Goal: Task Accomplishment & Management: Use online tool/utility

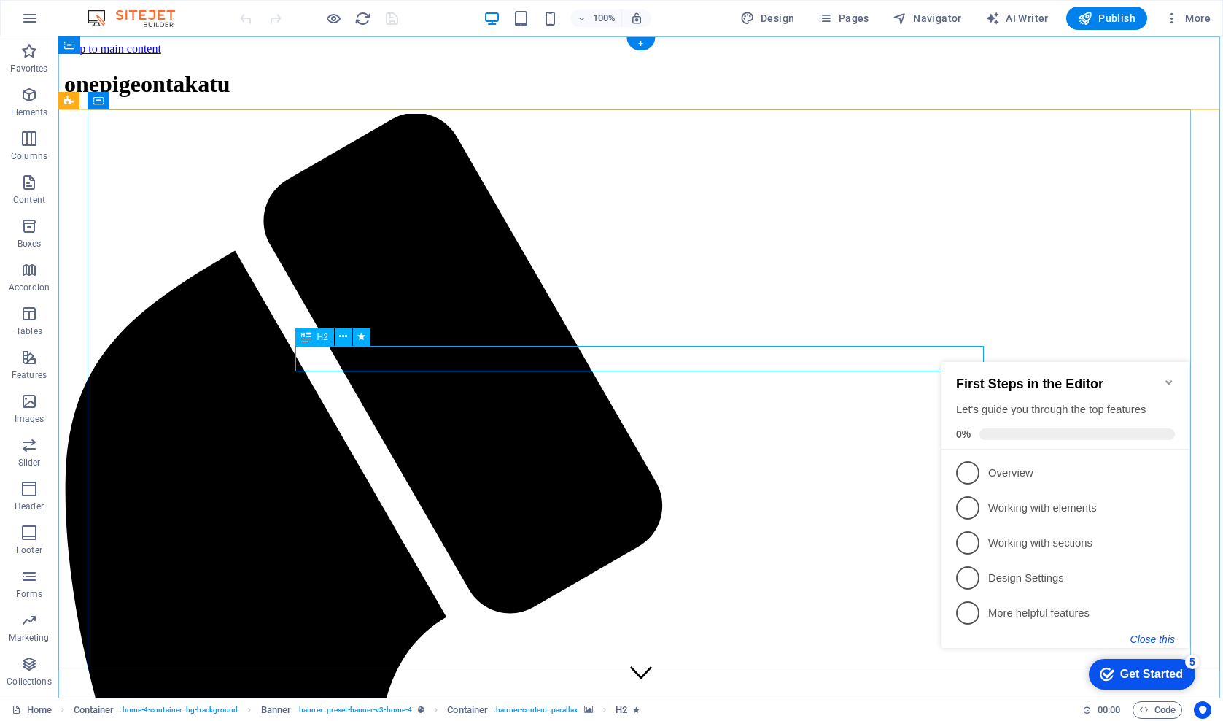
click at [1143, 642] on button "Close this" at bounding box center [1153, 639] width 44 height 12
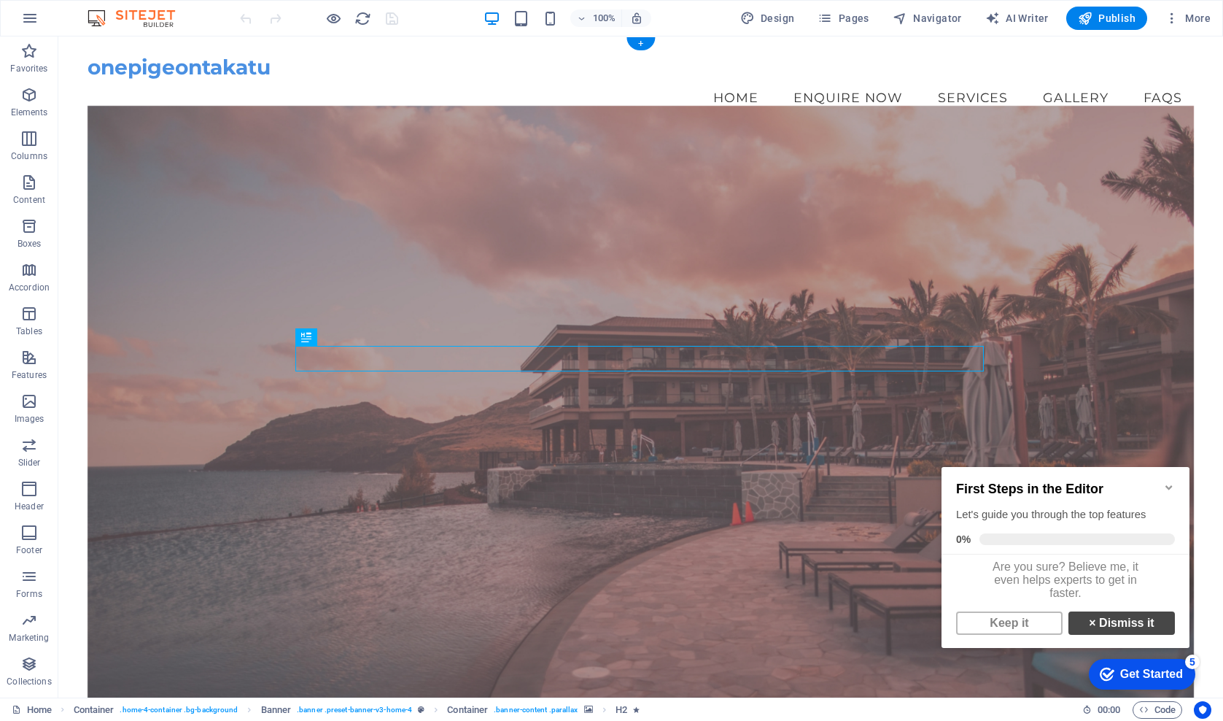
click at [1104, 634] on link "× Dismiss it" at bounding box center [1122, 622] width 107 height 23
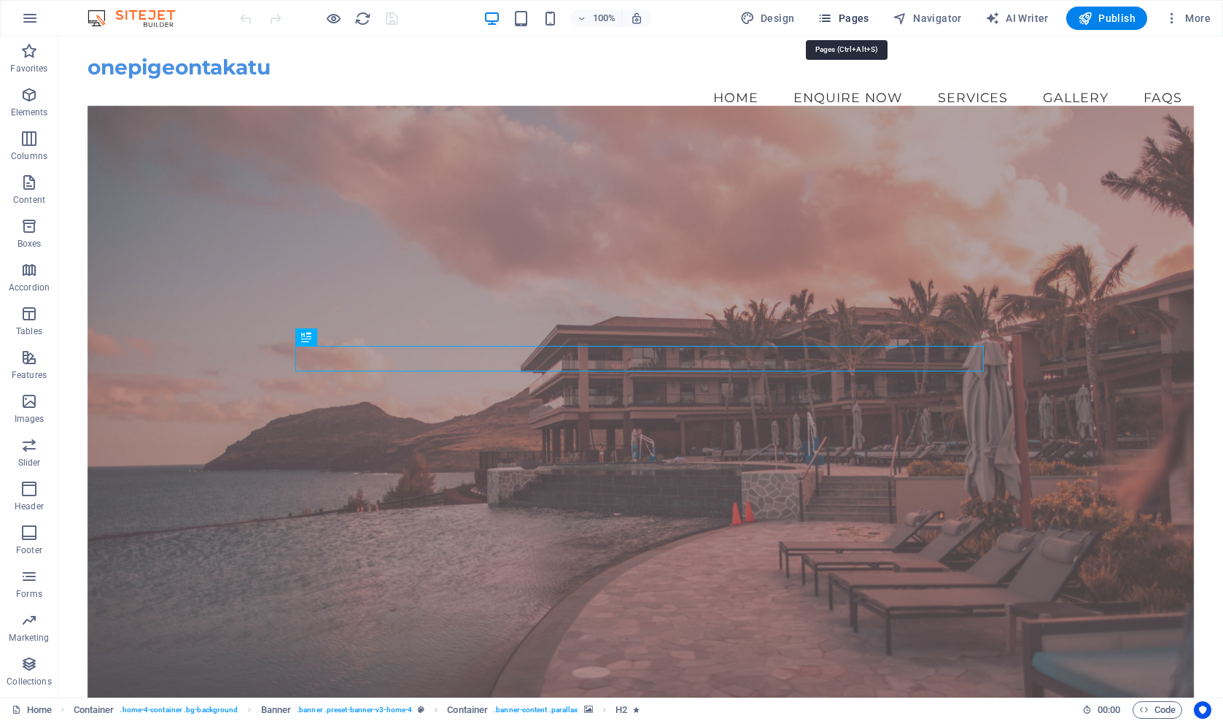
click at [831, 20] on icon "button" at bounding box center [825, 18] width 15 height 15
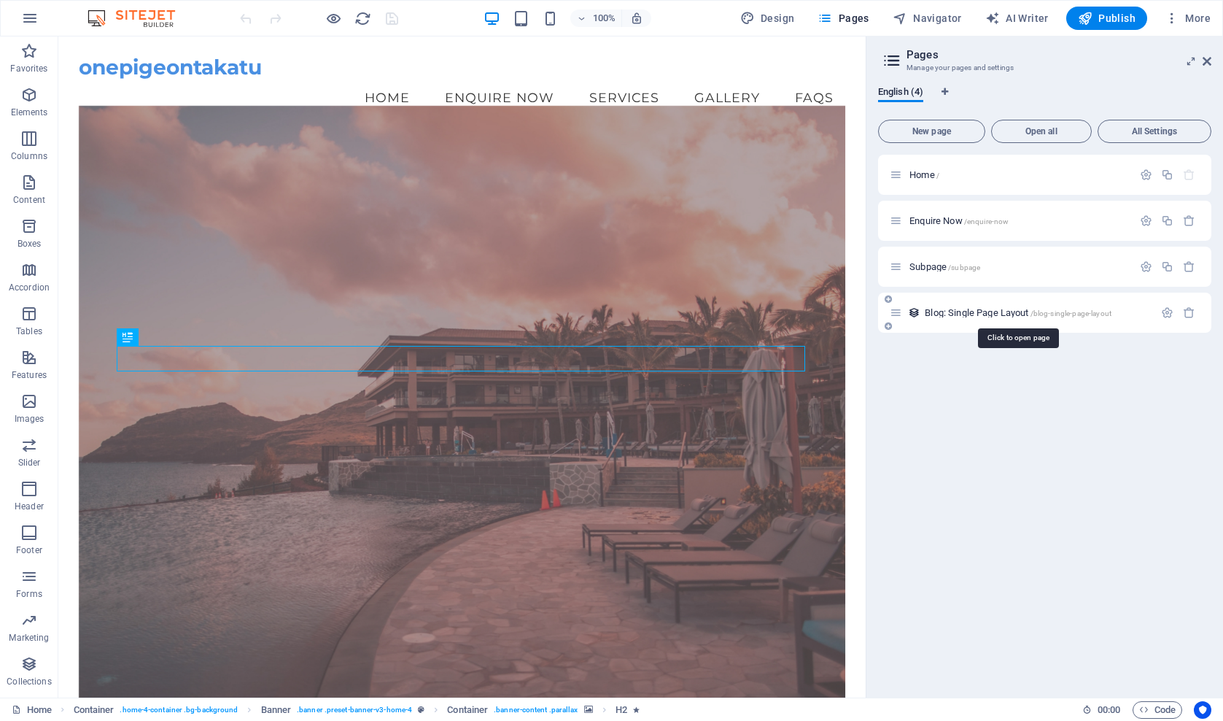
click at [977, 314] on span "Blog: Single Page Layout /blog-single-page-layout" at bounding box center [1018, 312] width 187 height 11
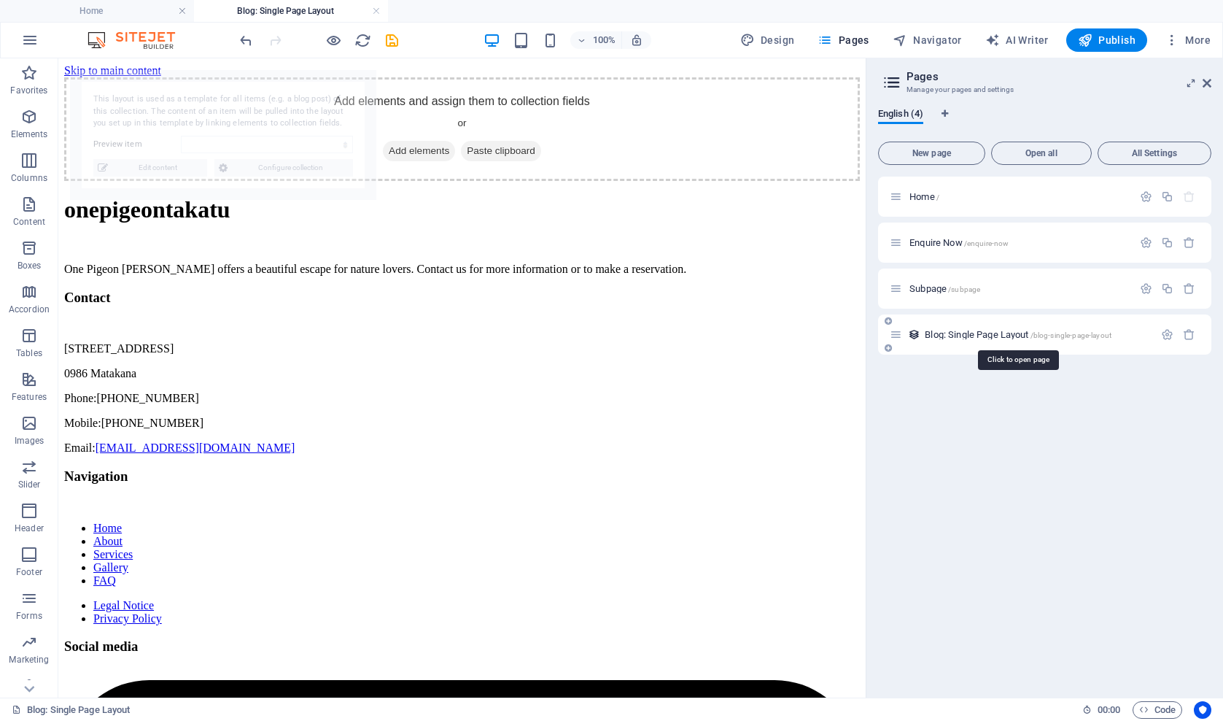
select select "689fe888e29ef67f2600c721"
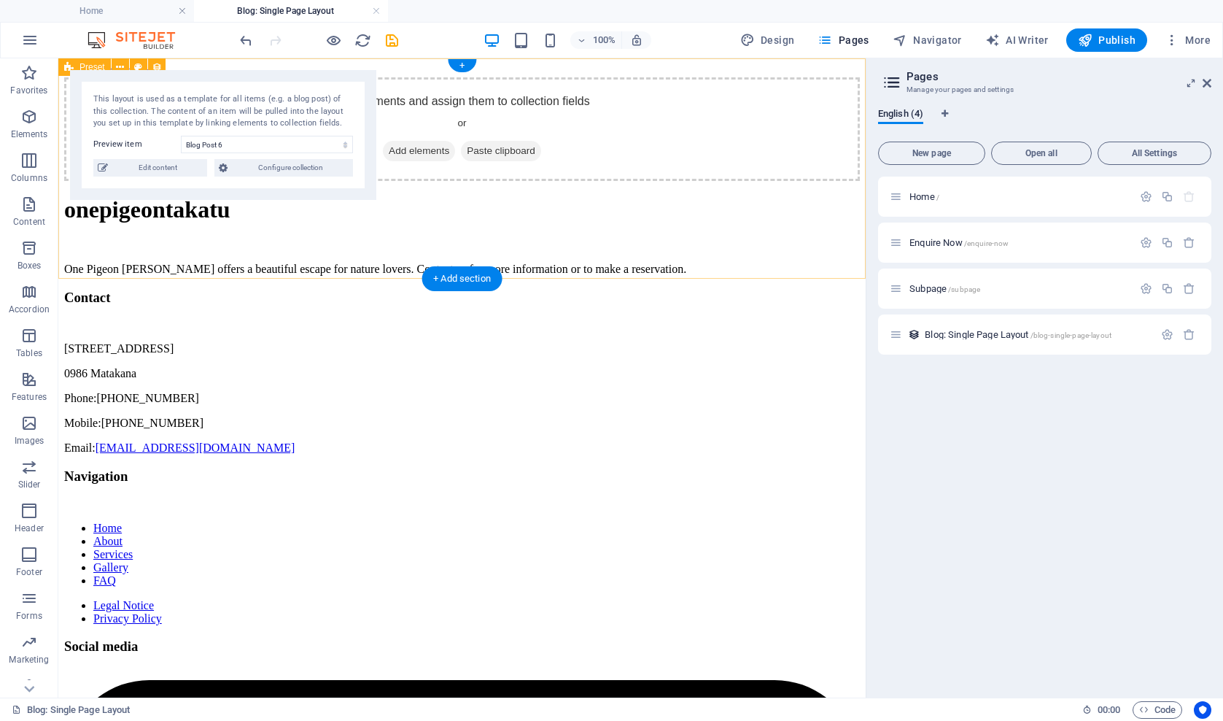
click at [428, 103] on div "Add elements and assign them to collection fields or Add elements Paste clipboa…" at bounding box center [462, 129] width 796 height 104
click at [391, 86] on div "Add elements and assign them to collection fields or Add elements Paste clipboa…" at bounding box center [462, 129] width 796 height 104
click at [419, 94] on div "Add elements and assign them to collection fields or Add elements Paste clipboa…" at bounding box center [462, 129] width 796 height 104
click at [366, 181] on div "Add elements and assign them to collection fields or Add elements Paste clipboa…" at bounding box center [462, 129] width 796 height 104
click at [1054, 490] on div "Home / Enquire Now /enquire-now Subpage /subpage Blog: Single Page Layout /blog…" at bounding box center [1044, 431] width 333 height 509
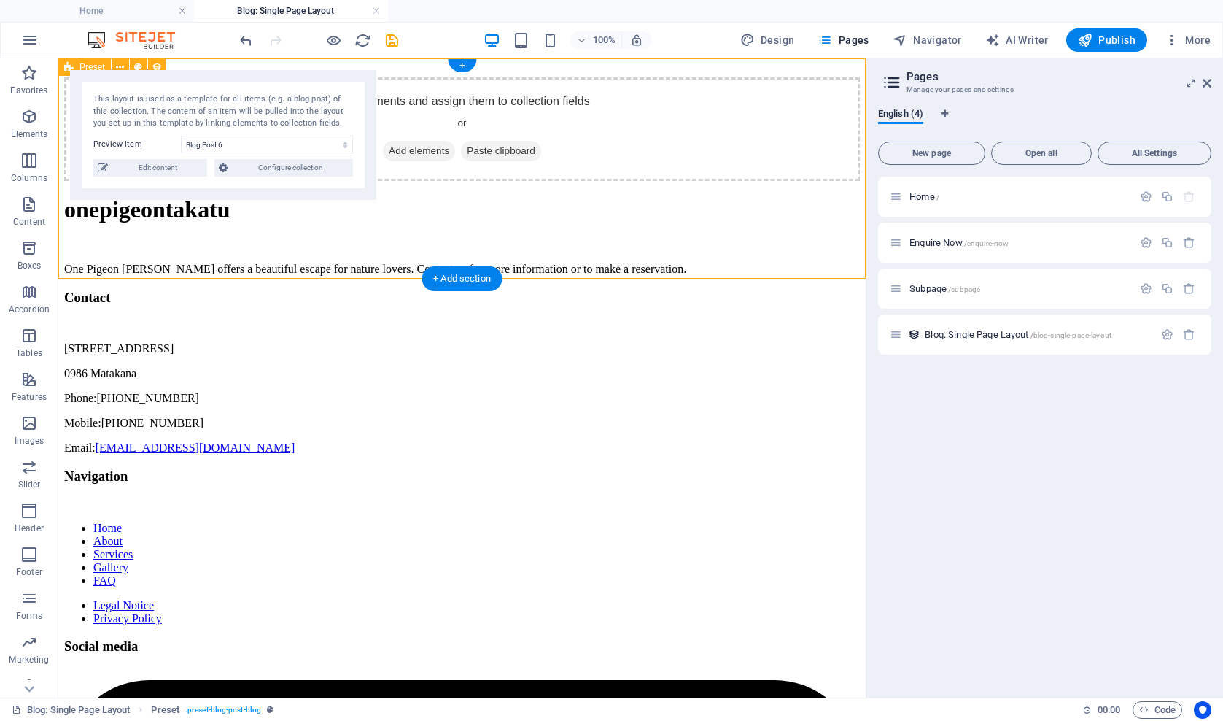
click at [69, 68] on icon at bounding box center [68, 67] width 9 height 18
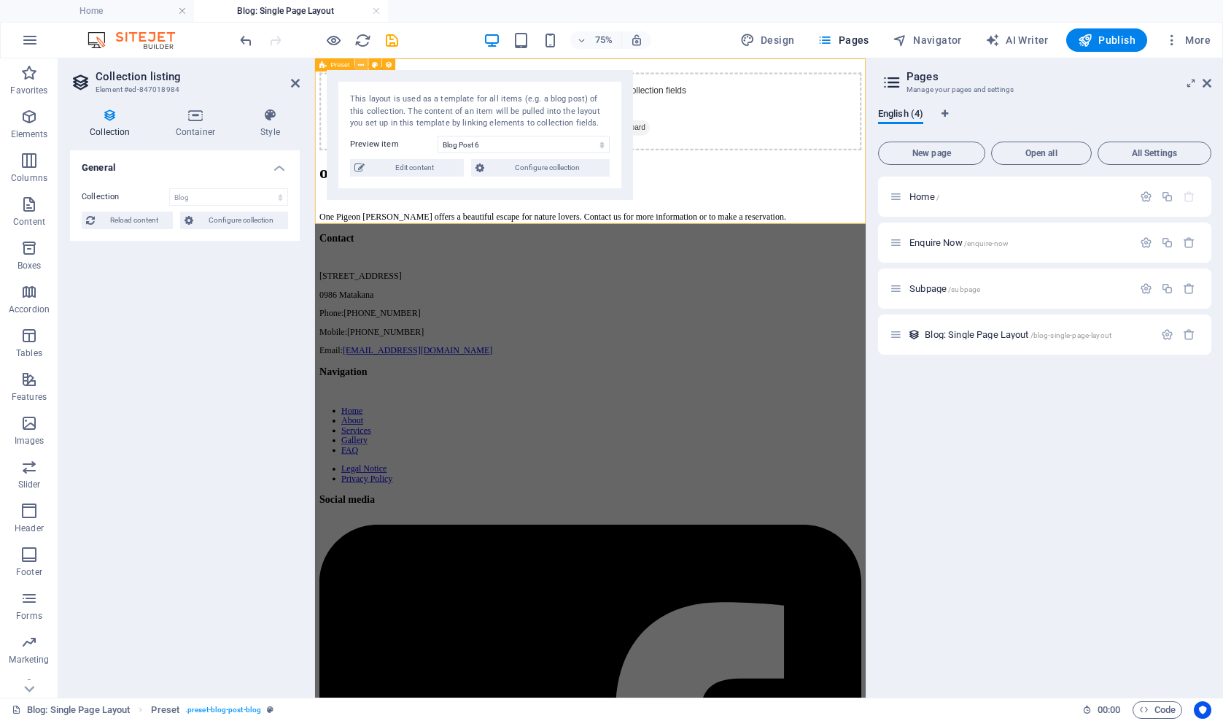
click at [362, 63] on icon at bounding box center [361, 65] width 6 height 12
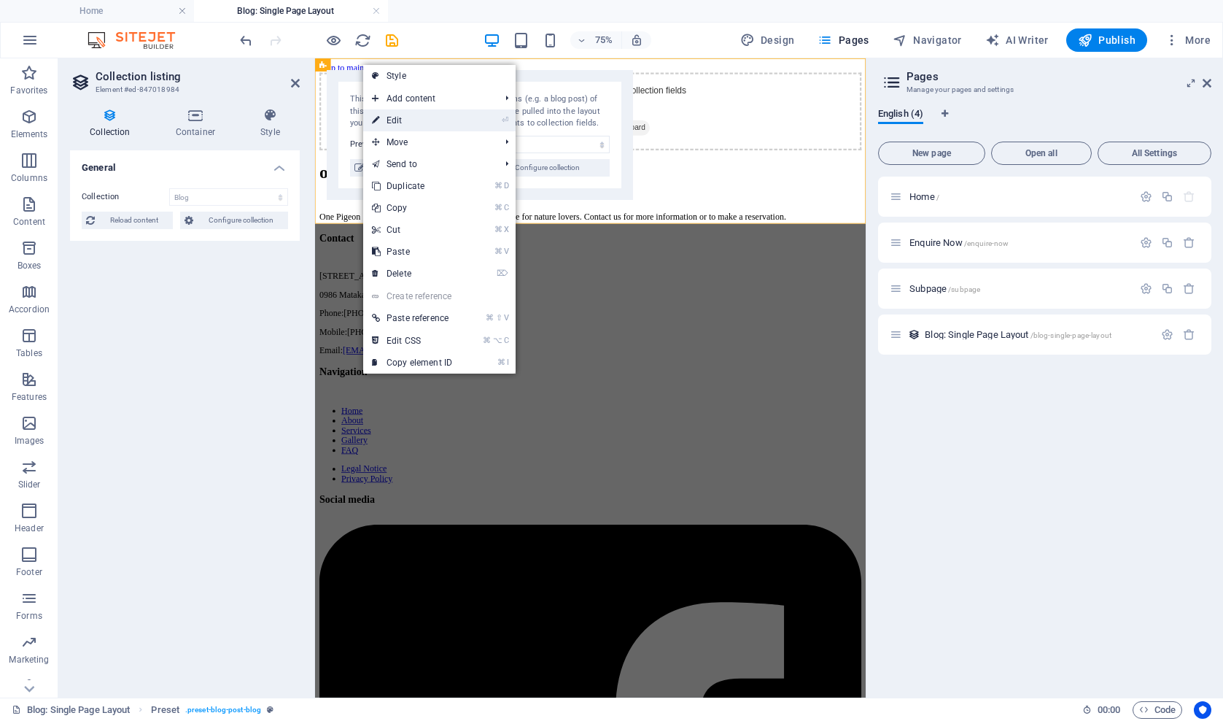
click at [384, 125] on link "⏎ Edit" at bounding box center [412, 120] width 98 height 22
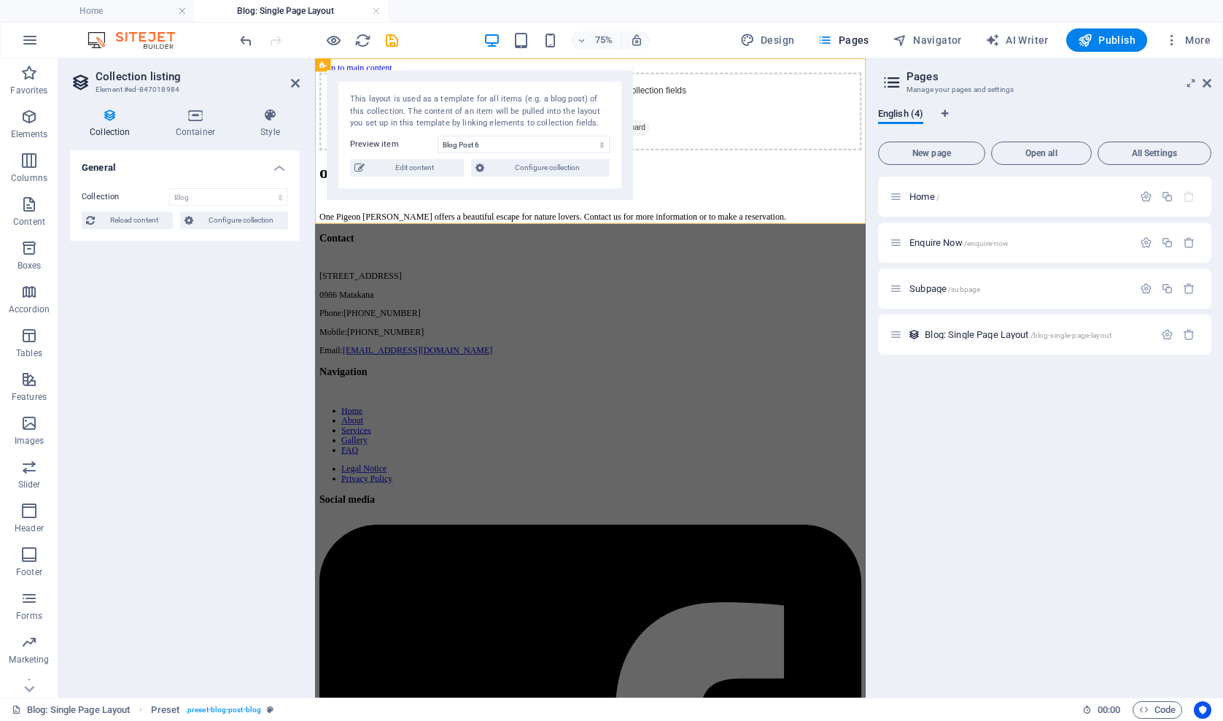
click at [110, 115] on icon at bounding box center [110, 115] width 80 height 15
click at [249, 220] on span "Configure collection" at bounding box center [241, 221] width 86 height 18
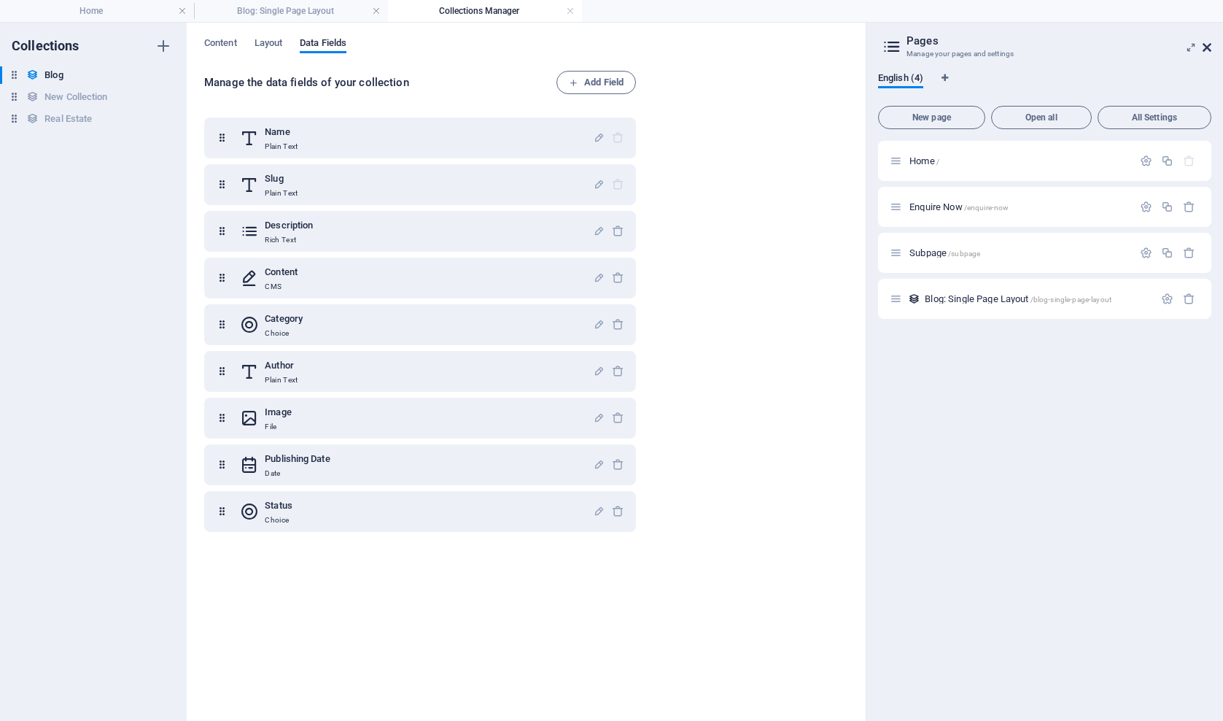
click at [1208, 49] on icon at bounding box center [1207, 48] width 9 height 12
